Goal: Task Accomplishment & Management: Use online tool/utility

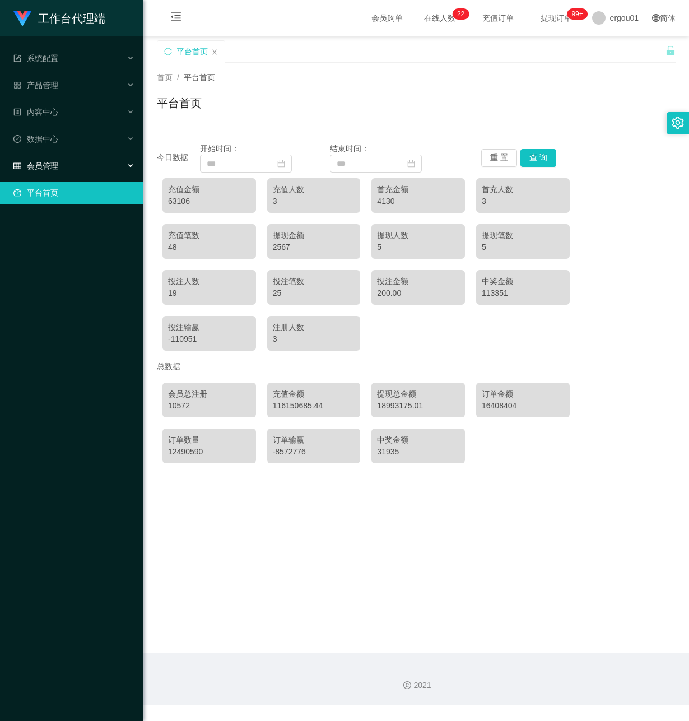
click at [39, 161] on span "会员管理" at bounding box center [35, 165] width 45 height 9
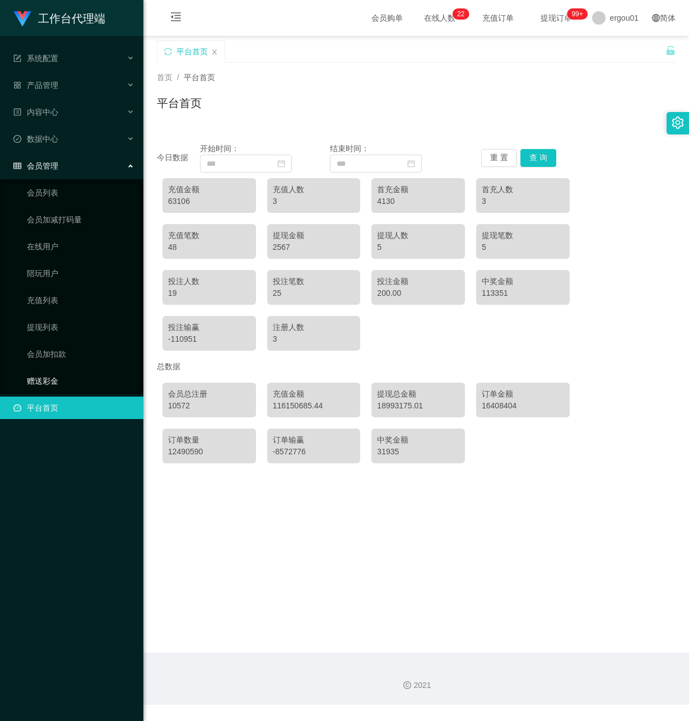
drag, startPoint x: 49, startPoint y: 363, endPoint x: 202, endPoint y: 323, distance: 158.6
click at [49, 370] on link "赠送彩金" at bounding box center [81, 381] width 108 height 22
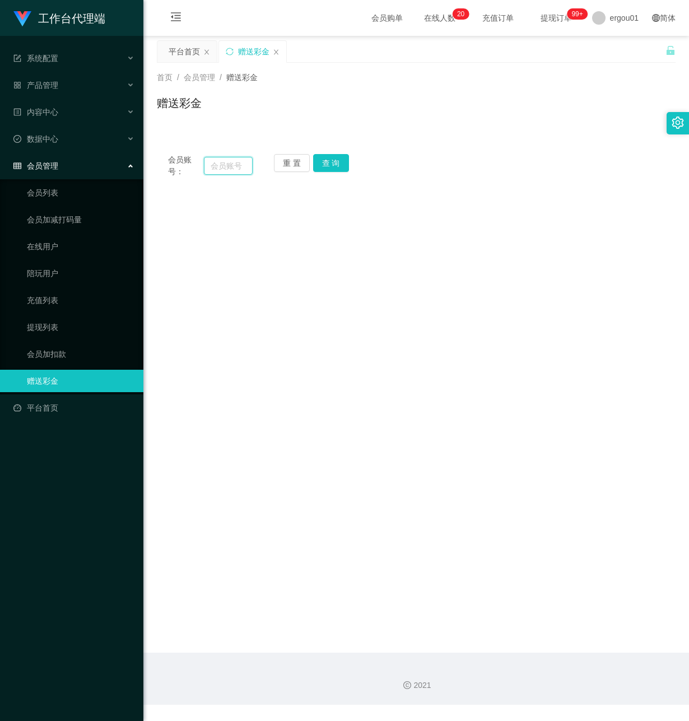
drag, startPoint x: 224, startPoint y: 167, endPoint x: 244, endPoint y: 169, distance: 20.2
click at [225, 166] on input "text" at bounding box center [228, 166] width 49 height 18
paste input "powerng"
type input "powerng"
click at [336, 158] on button "查 询" at bounding box center [331, 163] width 36 height 18
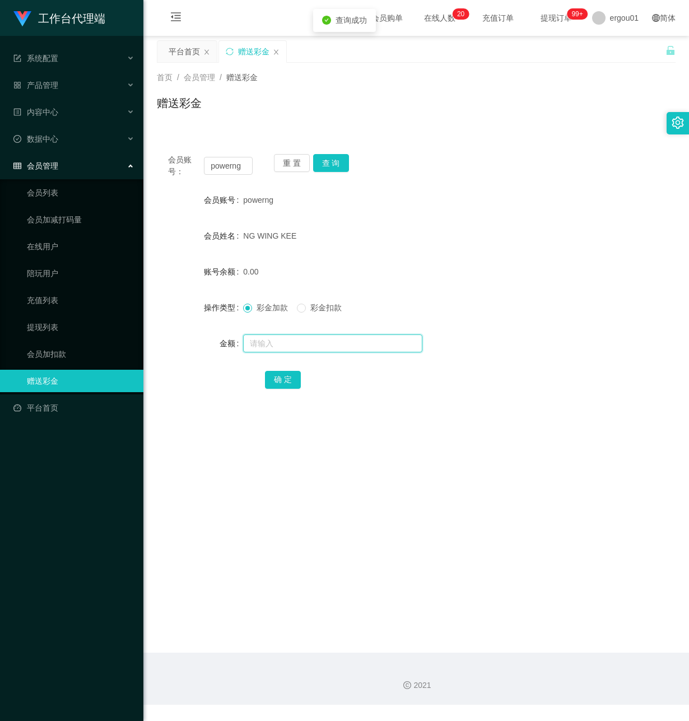
click at [273, 343] on input "text" at bounding box center [332, 343] width 179 height 18
type input "1000"
drag, startPoint x: 281, startPoint y: 375, endPoint x: 329, endPoint y: 389, distance: 50.6
click at [280, 375] on button "确 定" at bounding box center [283, 380] width 36 height 18
drag, startPoint x: 210, startPoint y: 166, endPoint x: 249, endPoint y: 169, distance: 39.3
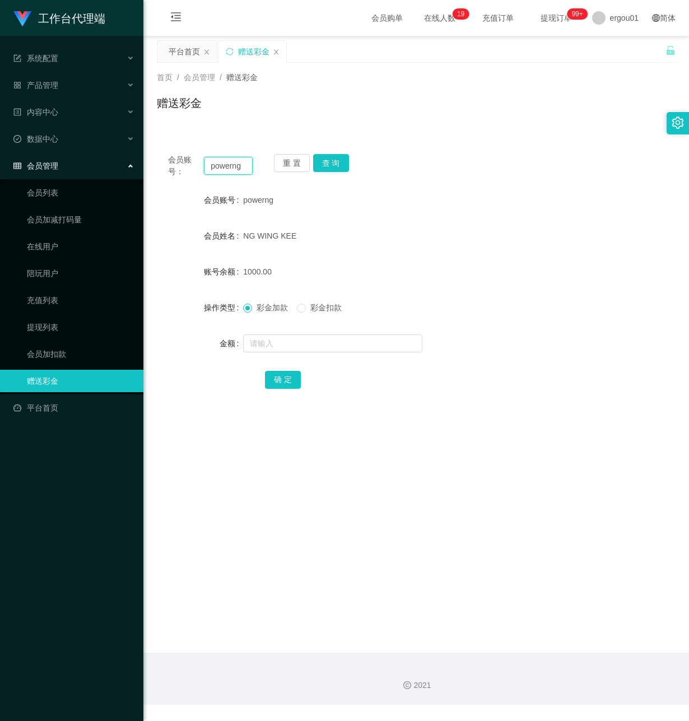
click at [247, 169] on input "powerng" at bounding box center [228, 166] width 49 height 18
